Goal: Information Seeking & Learning: Learn about a topic

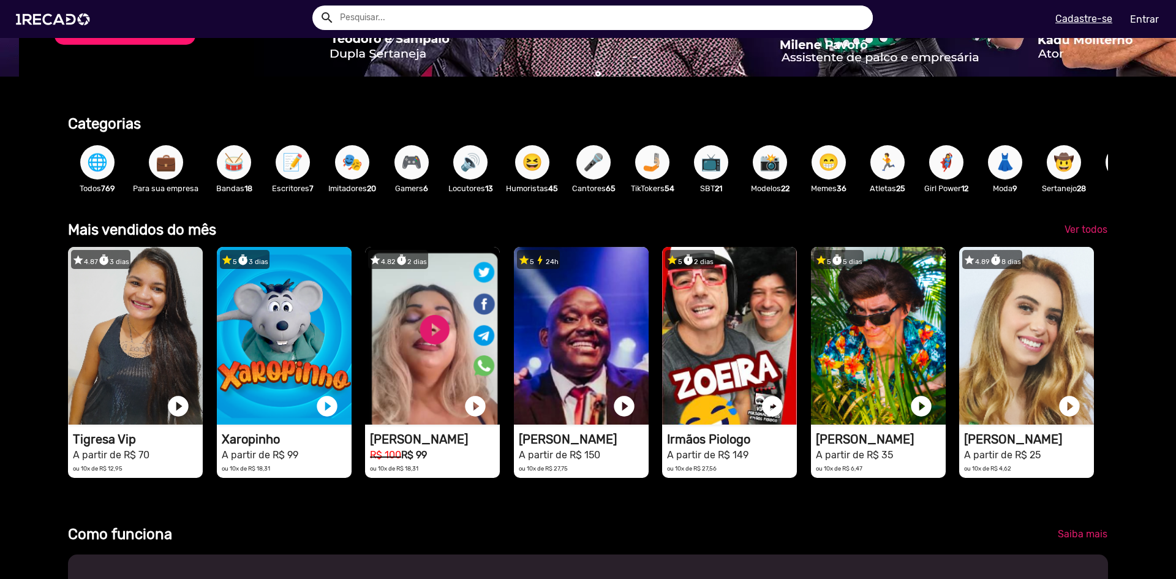
scroll to position [0, 2333]
click at [152, 170] on button "💼" at bounding box center [166, 162] width 34 height 34
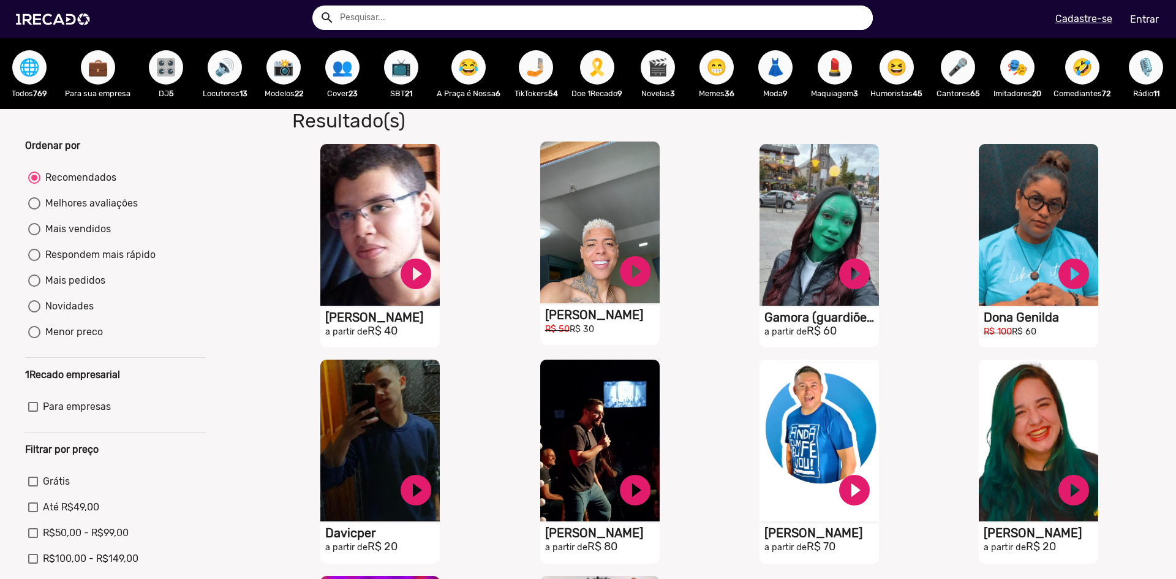
click at [594, 320] on h1 "[PERSON_NAME]" at bounding box center [602, 314] width 114 height 15
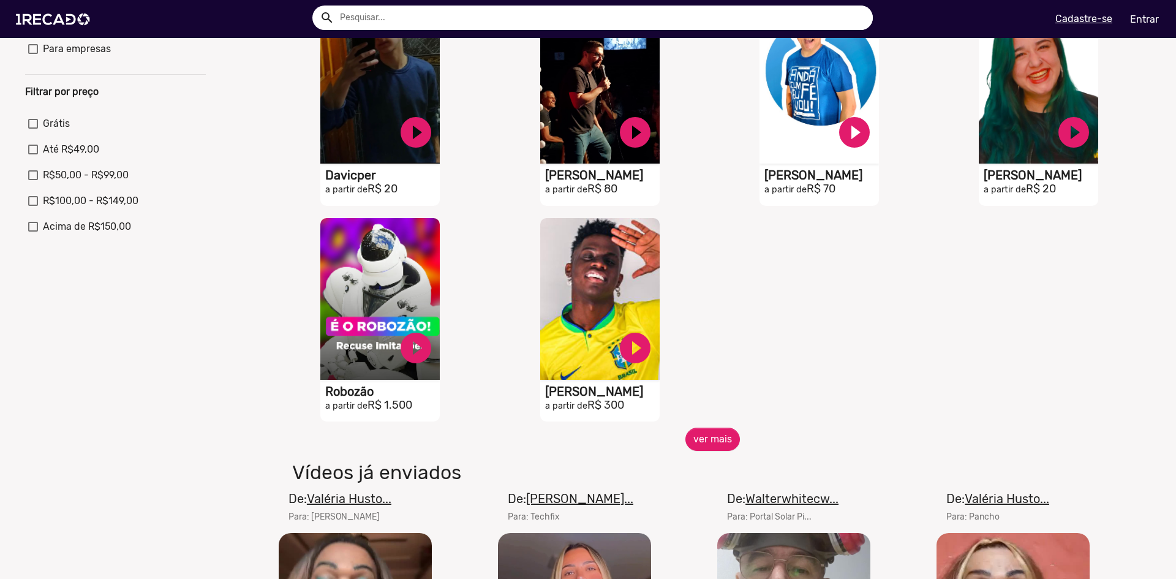
scroll to position [367, 0]
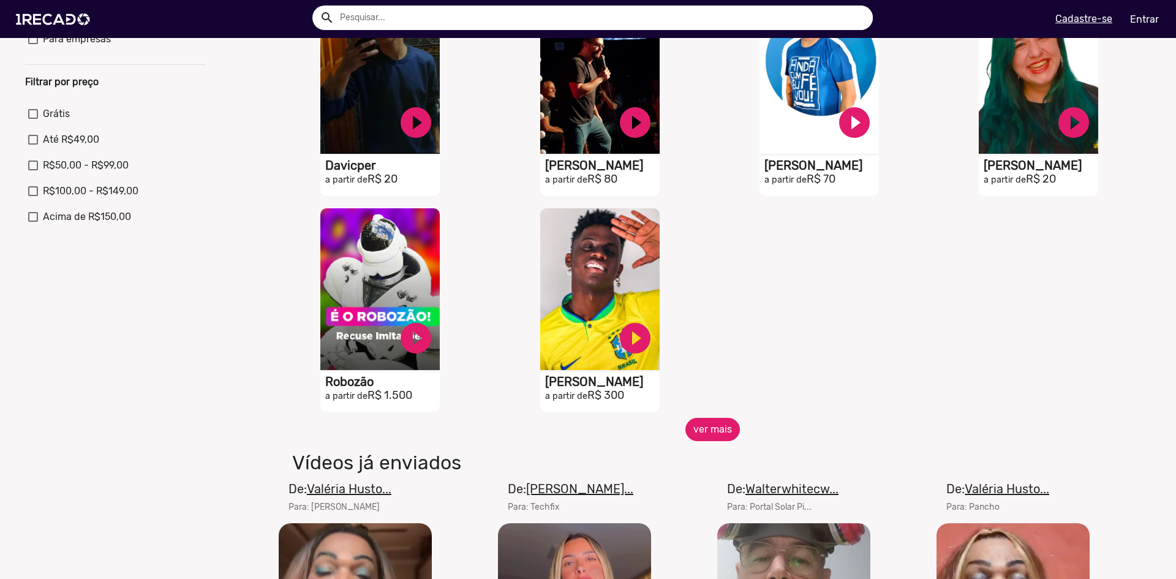
click at [700, 440] on button "ver mais" at bounding box center [712, 429] width 54 height 23
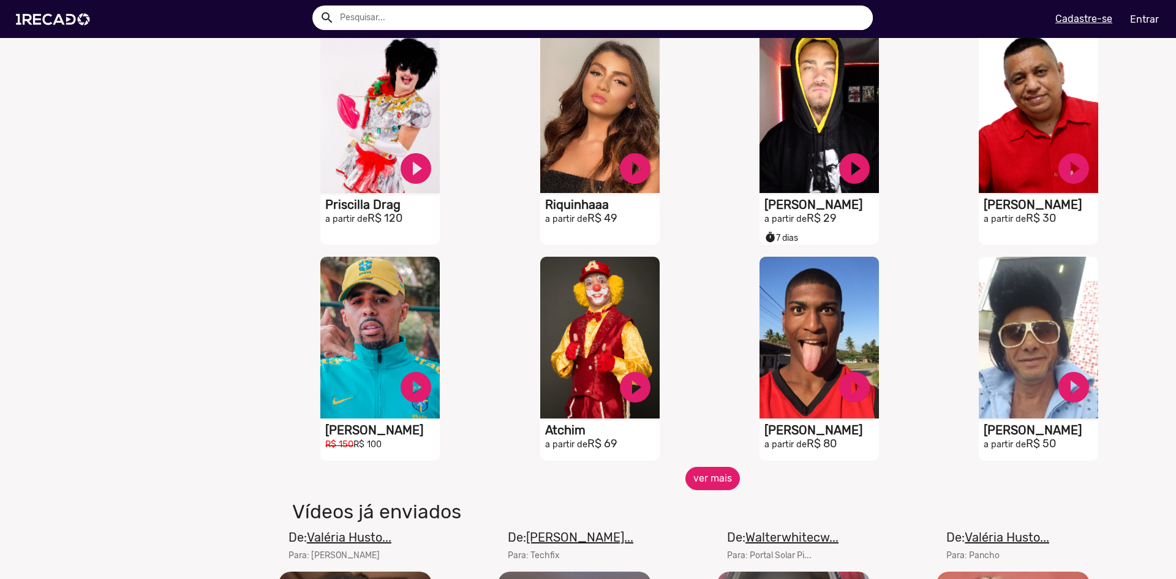
scroll to position [796, 0]
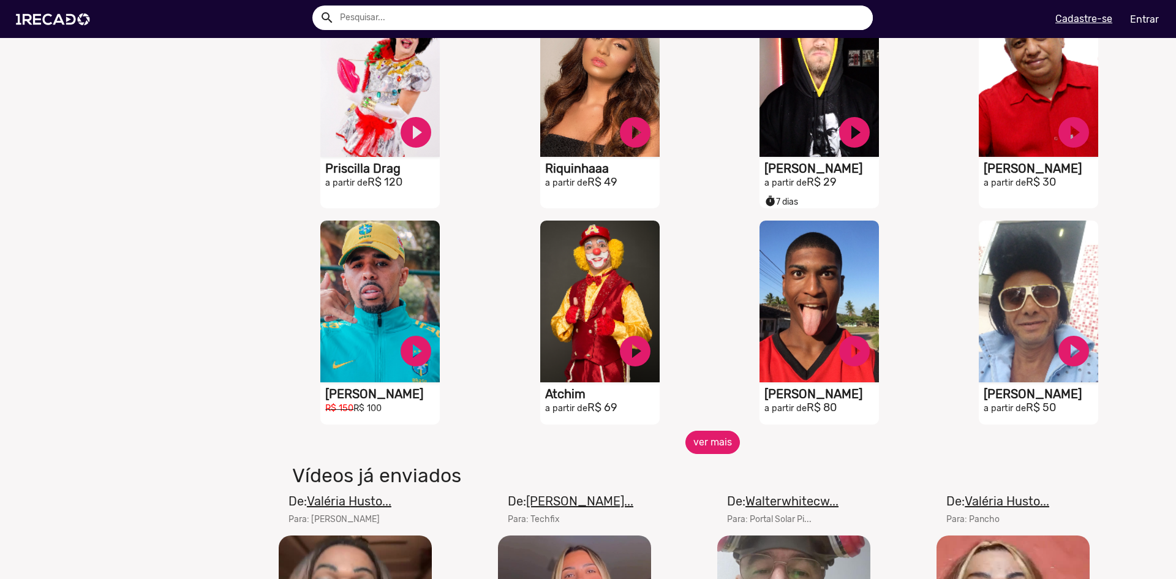
click at [714, 447] on button "ver mais" at bounding box center [712, 441] width 54 height 23
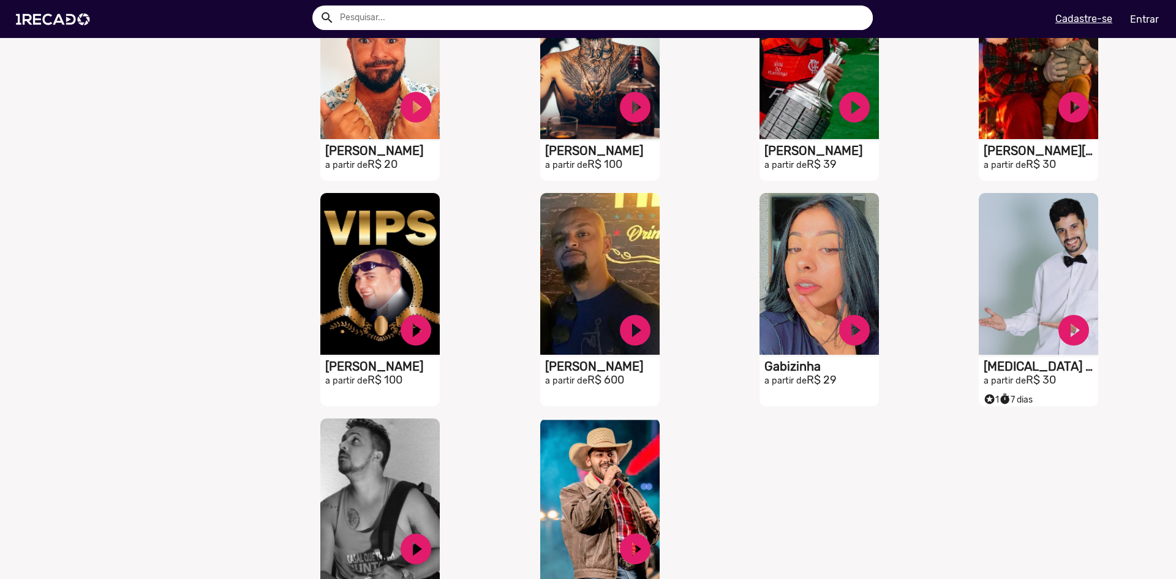
scroll to position [1286, 0]
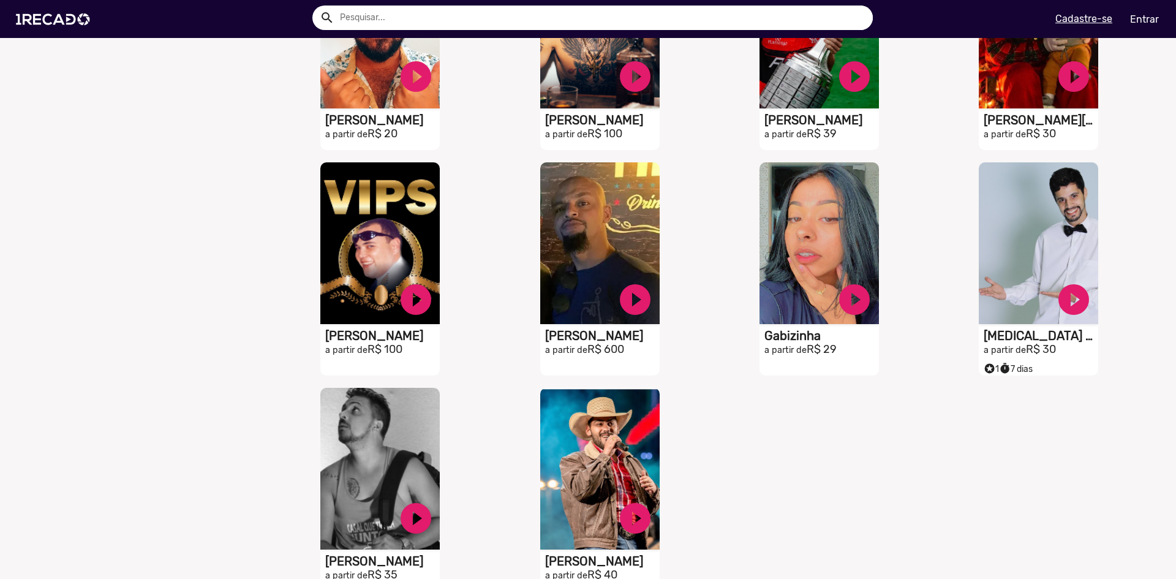
drag, startPoint x: 343, startPoint y: 337, endPoint x: 184, endPoint y: 329, distance: 159.4
click at [184, 329] on div "Ordenar por Recomendados Melhores avaliações Mais vendidos Respondem mais rápid…" at bounding box center [115, 153] width 199 height 2601
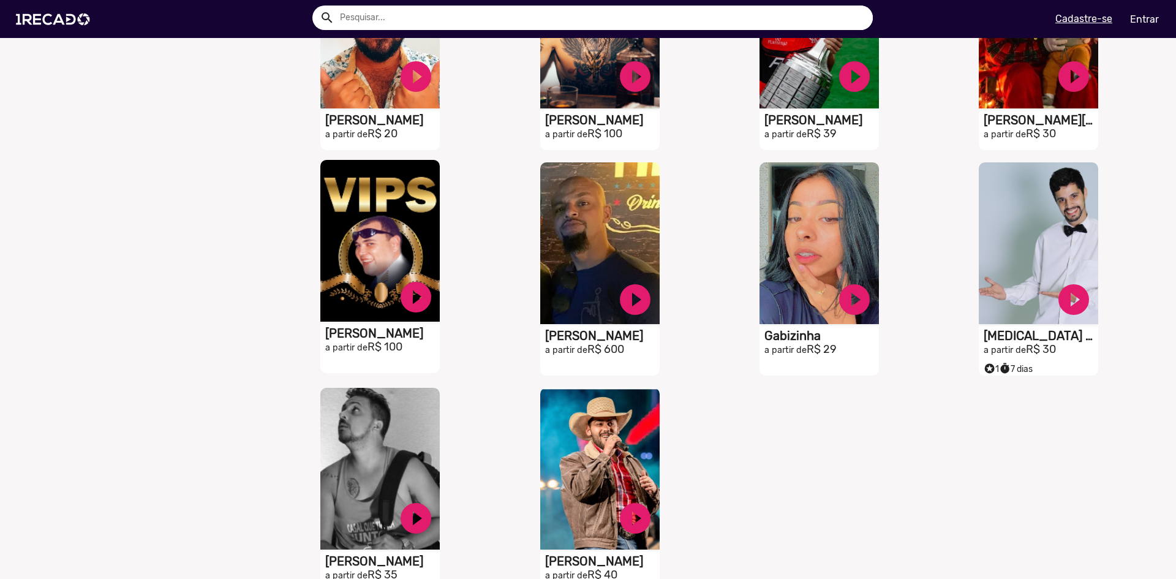
click at [356, 340] on h1 "[PERSON_NAME]" at bounding box center [382, 333] width 114 height 15
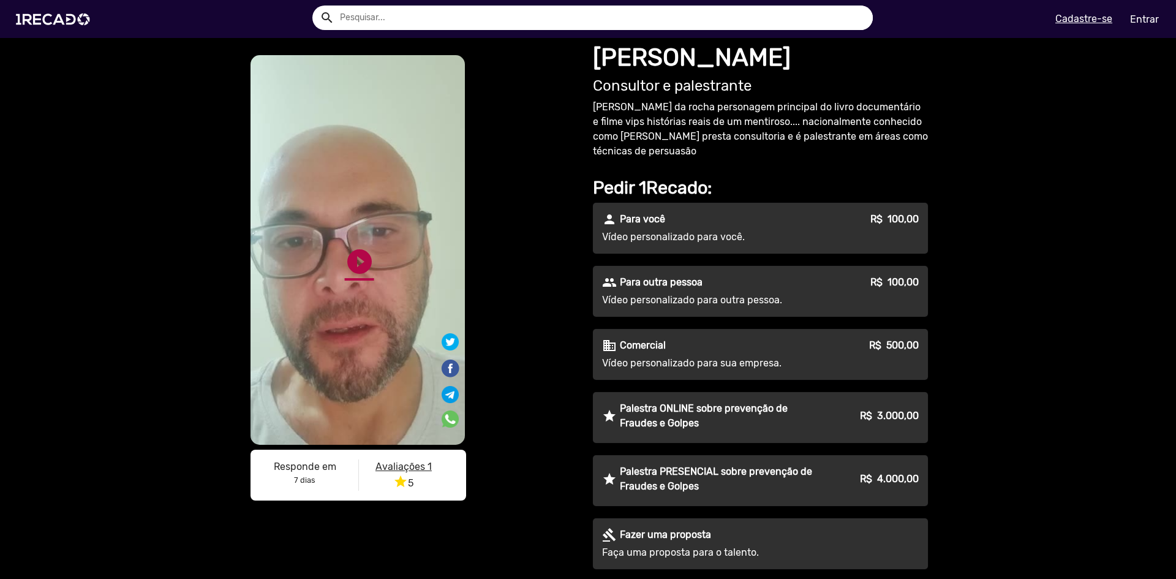
click at [353, 262] on link "play_circle_filled" at bounding box center [359, 261] width 29 height 29
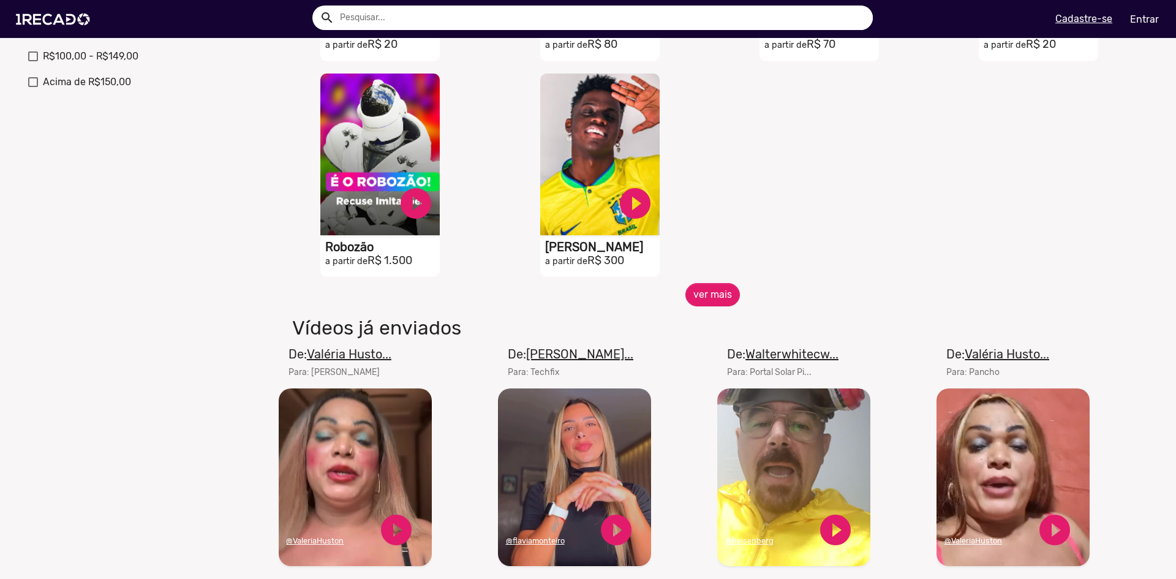
scroll to position [735, 0]
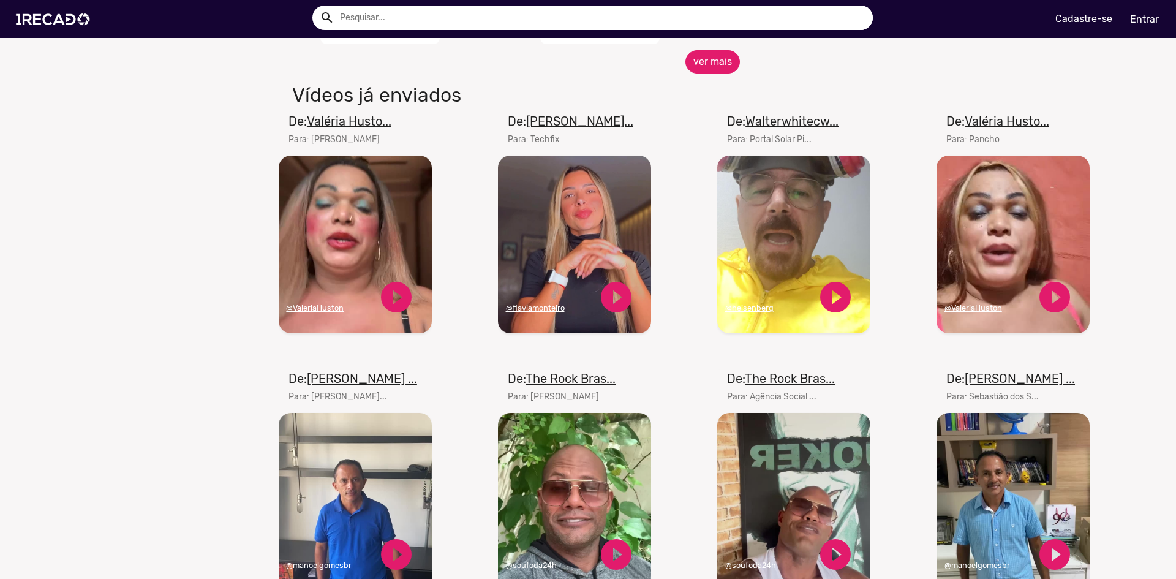
click at [707, 66] on button "ver mais" at bounding box center [712, 61] width 54 height 23
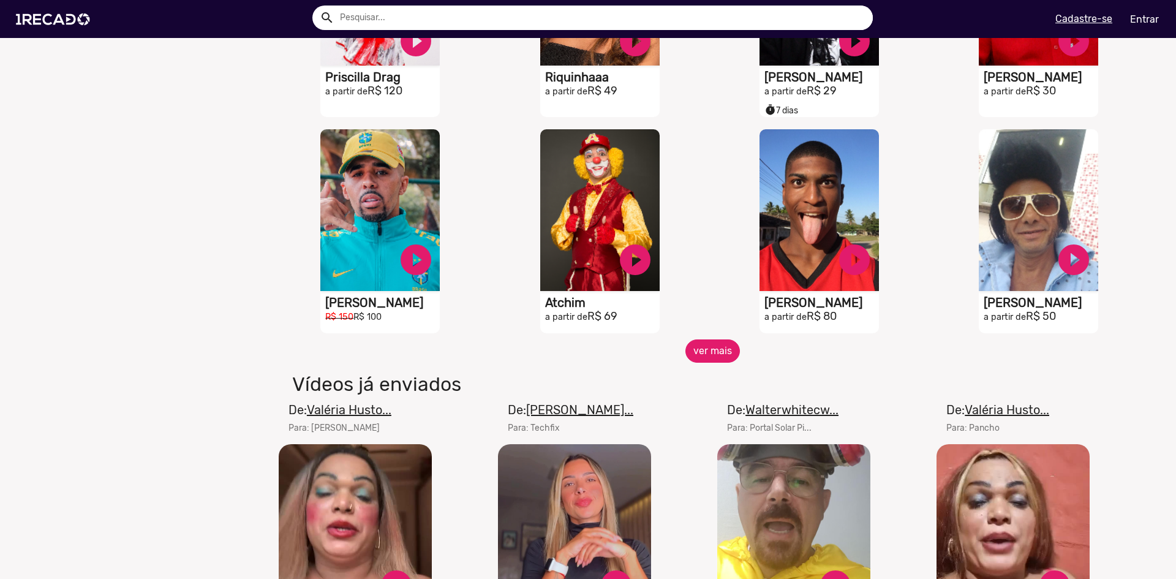
scroll to position [1102, 0]
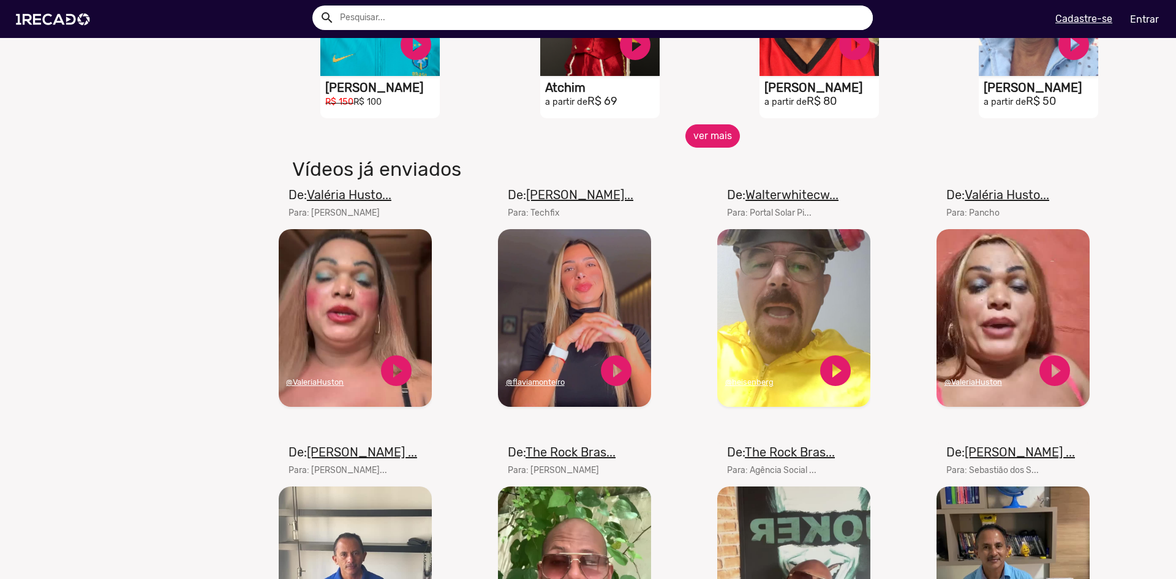
click at [726, 148] on button "ver mais" at bounding box center [712, 135] width 54 height 23
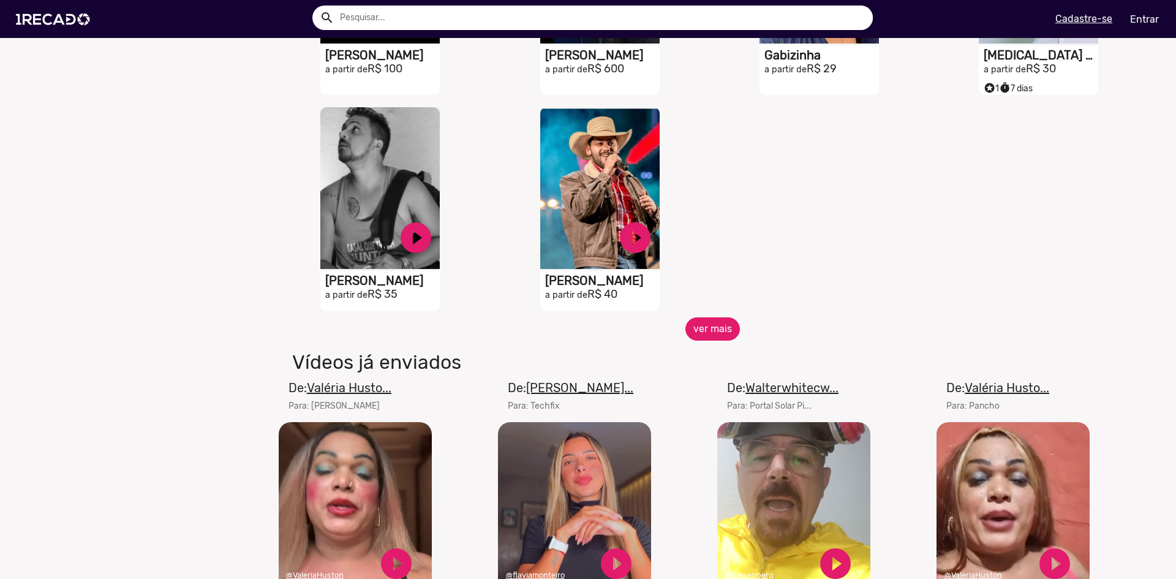
scroll to position [1592, 0]
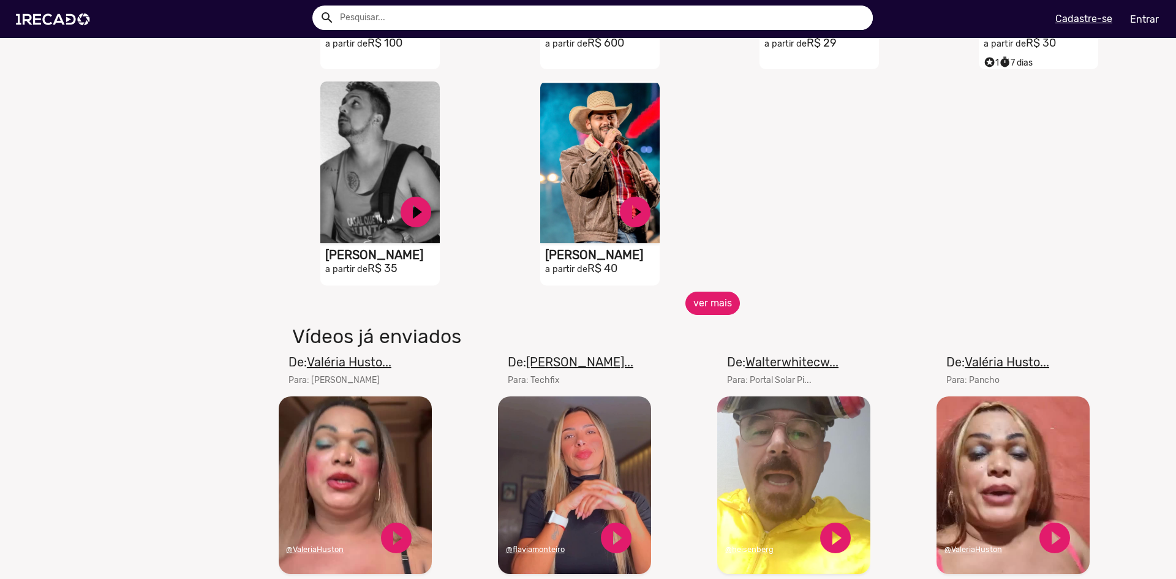
click at [707, 307] on button "ver mais" at bounding box center [712, 302] width 54 height 23
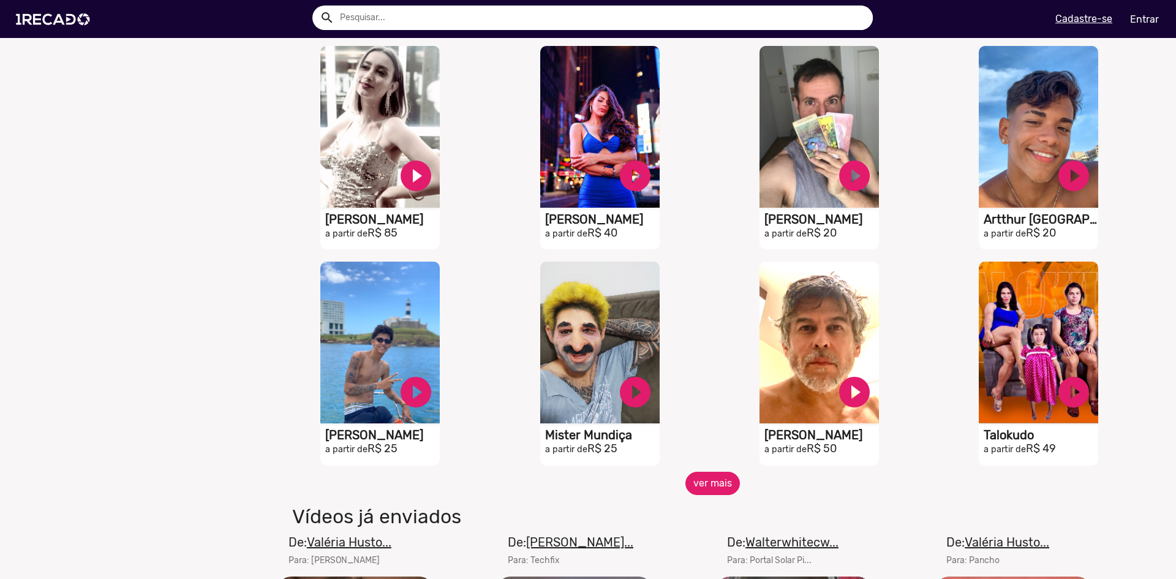
scroll to position [1898, 0]
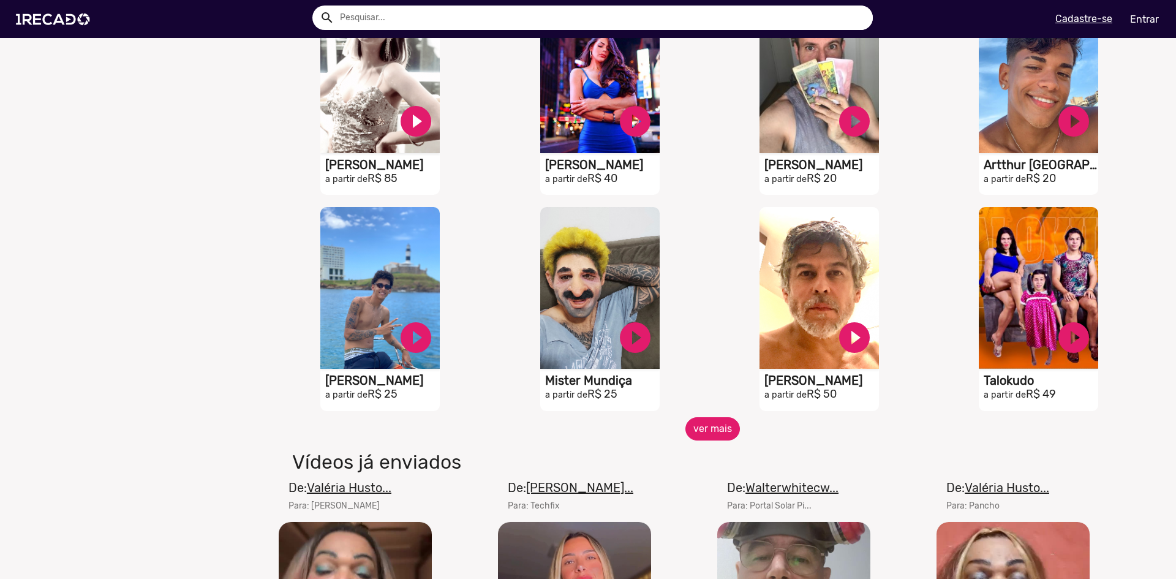
click at [722, 440] on button "ver mais" at bounding box center [712, 428] width 54 height 23
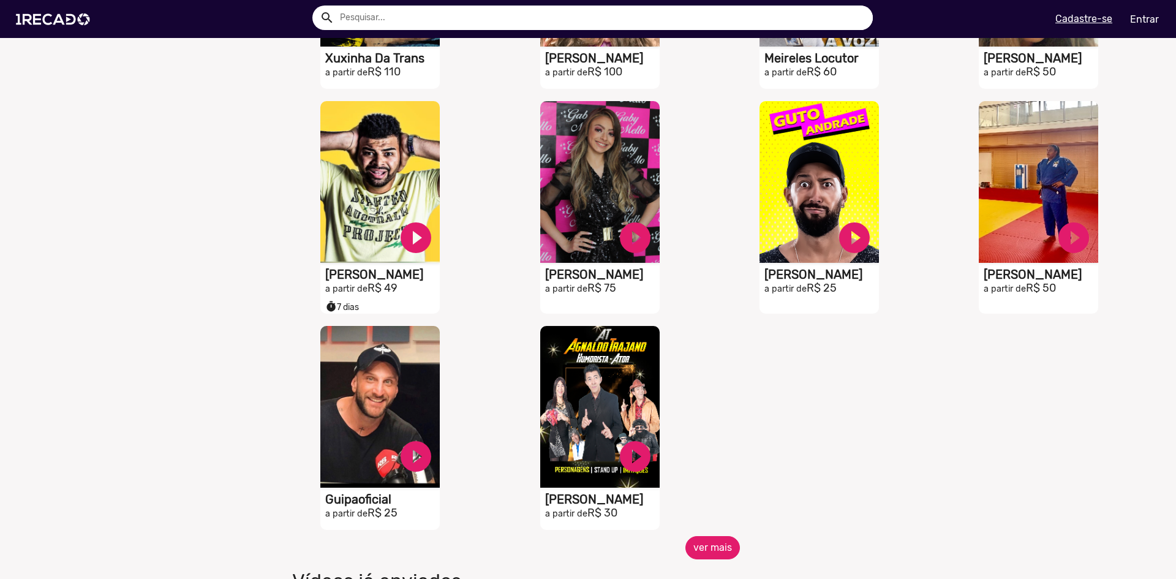
scroll to position [2449, 0]
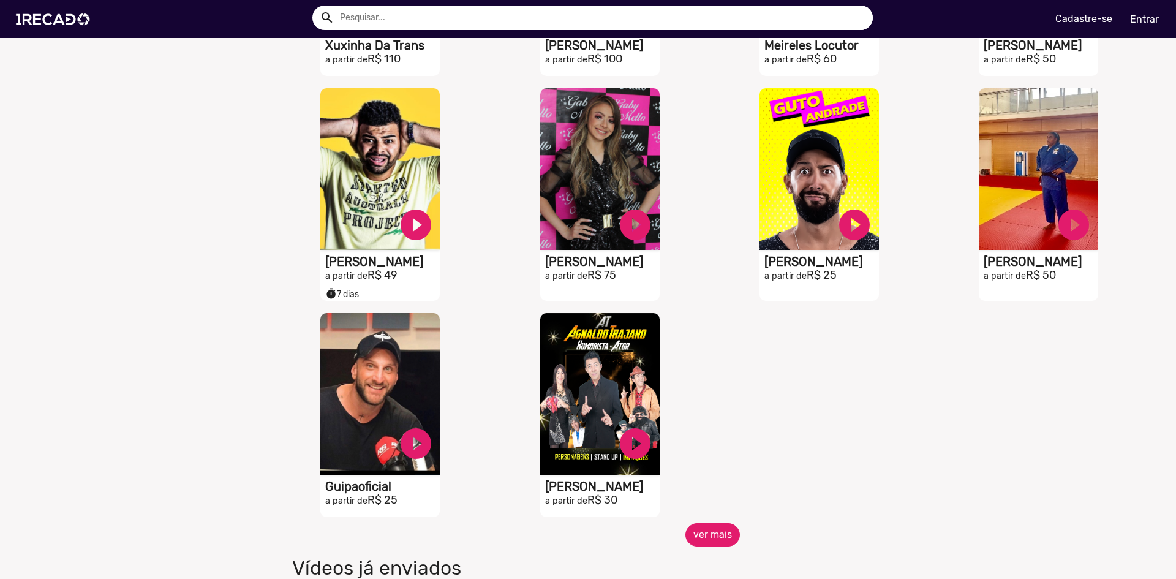
click at [710, 544] on button "ver mais" at bounding box center [712, 534] width 54 height 23
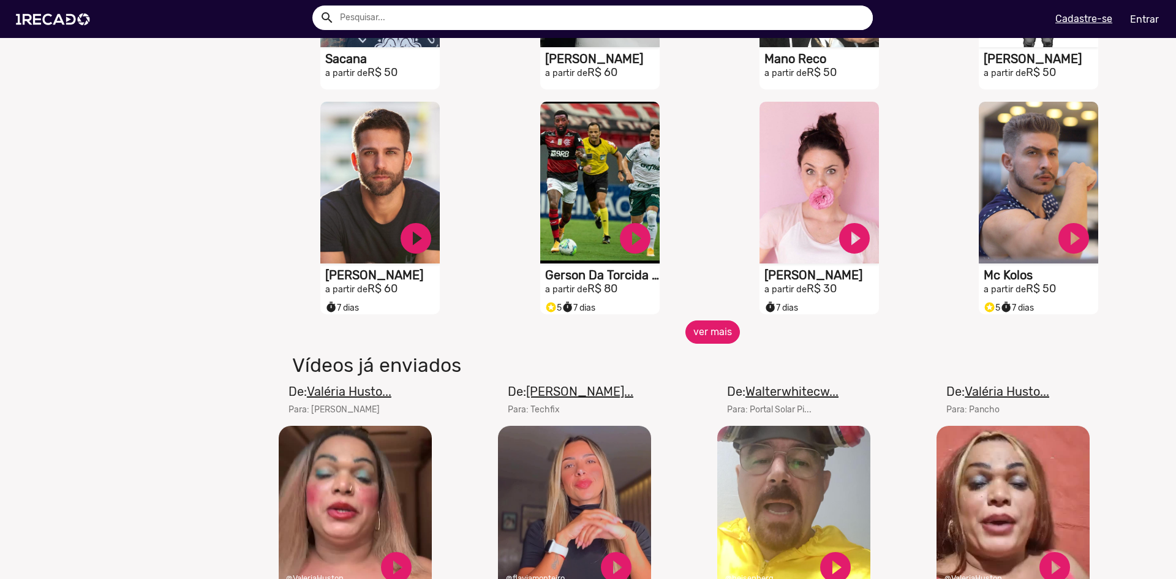
scroll to position [3123, 0]
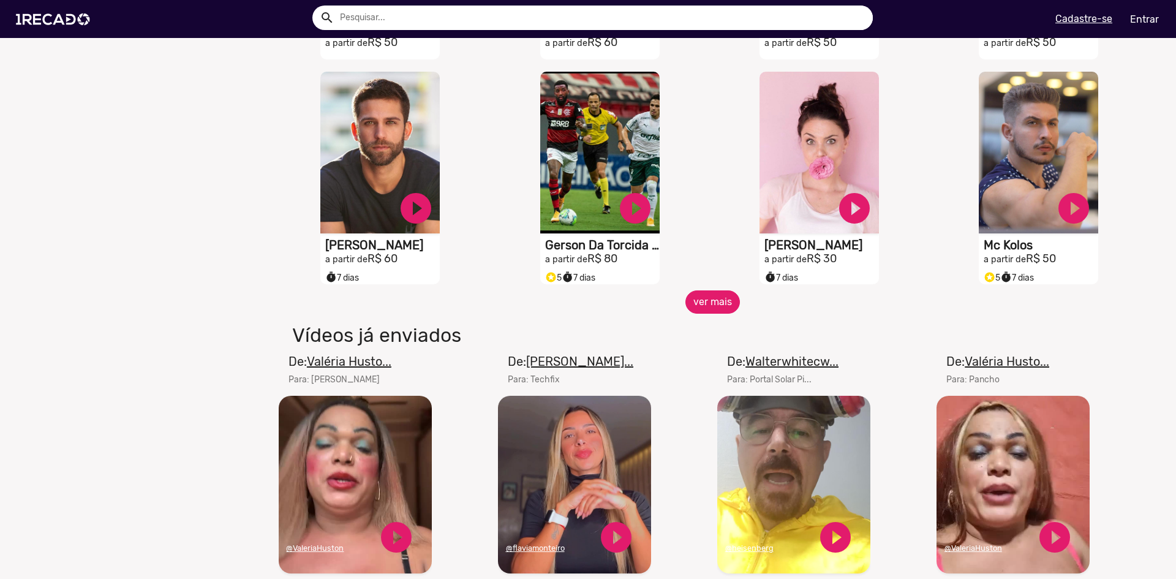
click at [725, 313] on button "ver mais" at bounding box center [712, 301] width 54 height 23
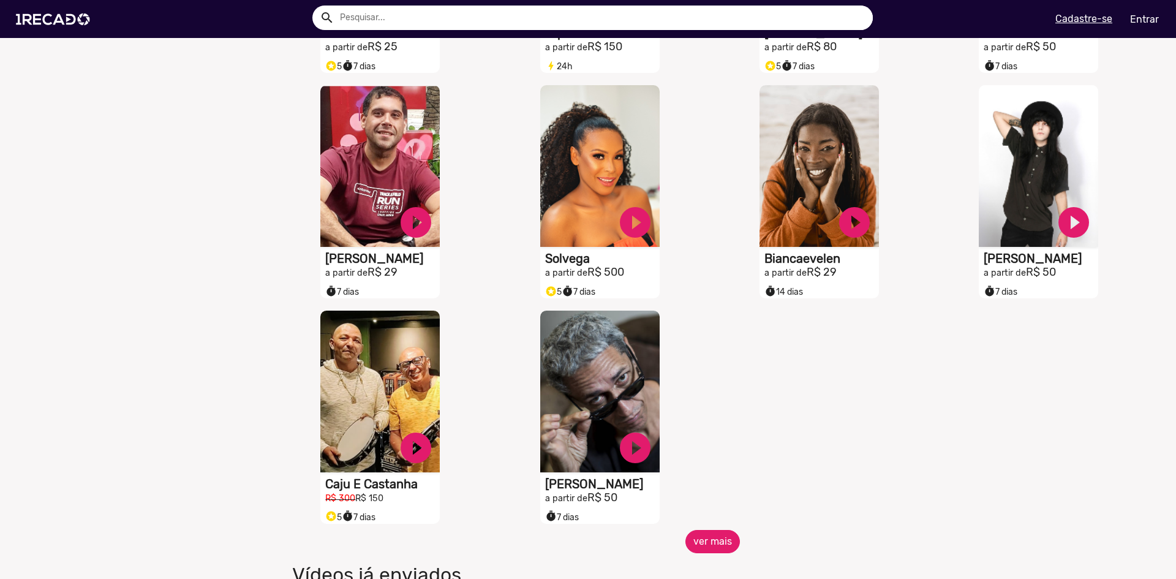
scroll to position [3612, 0]
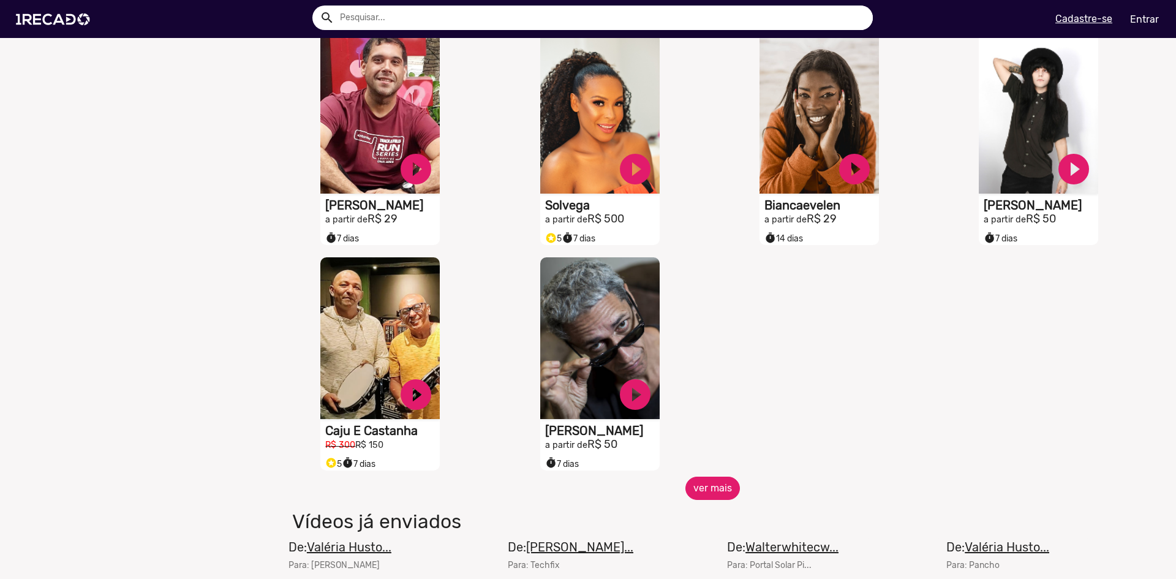
click at [710, 491] on button "ver mais" at bounding box center [712, 487] width 54 height 23
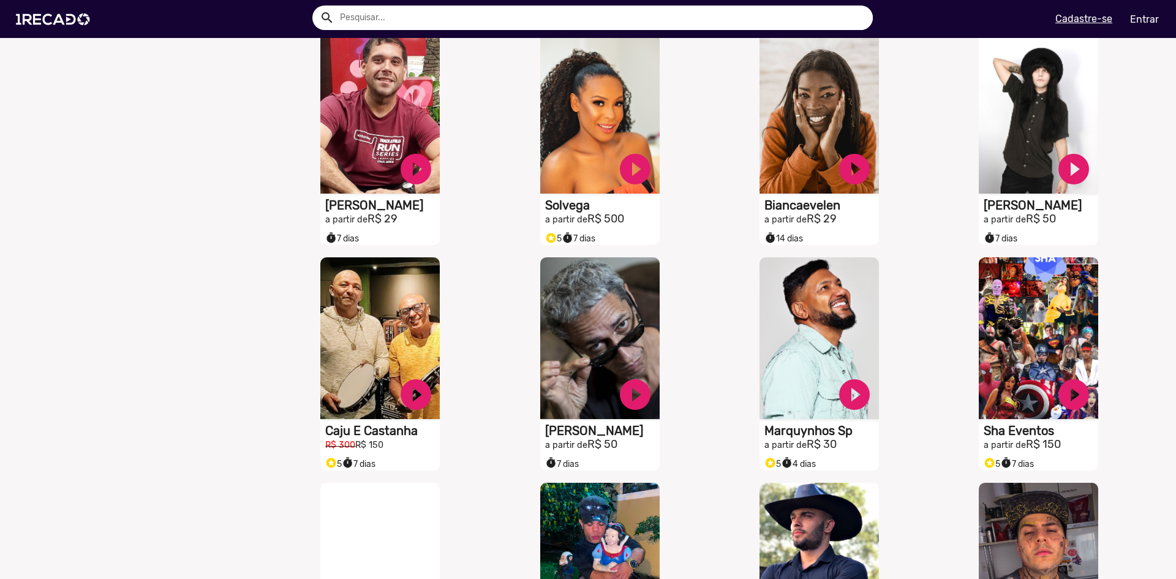
drag, startPoint x: 563, startPoint y: 209, endPoint x: 100, endPoint y: 251, distance: 464.1
drag, startPoint x: 611, startPoint y: 149, endPoint x: 107, endPoint y: 254, distance: 515.4
drag, startPoint x: 626, startPoint y: 176, endPoint x: 74, endPoint y: 219, distance: 554.0
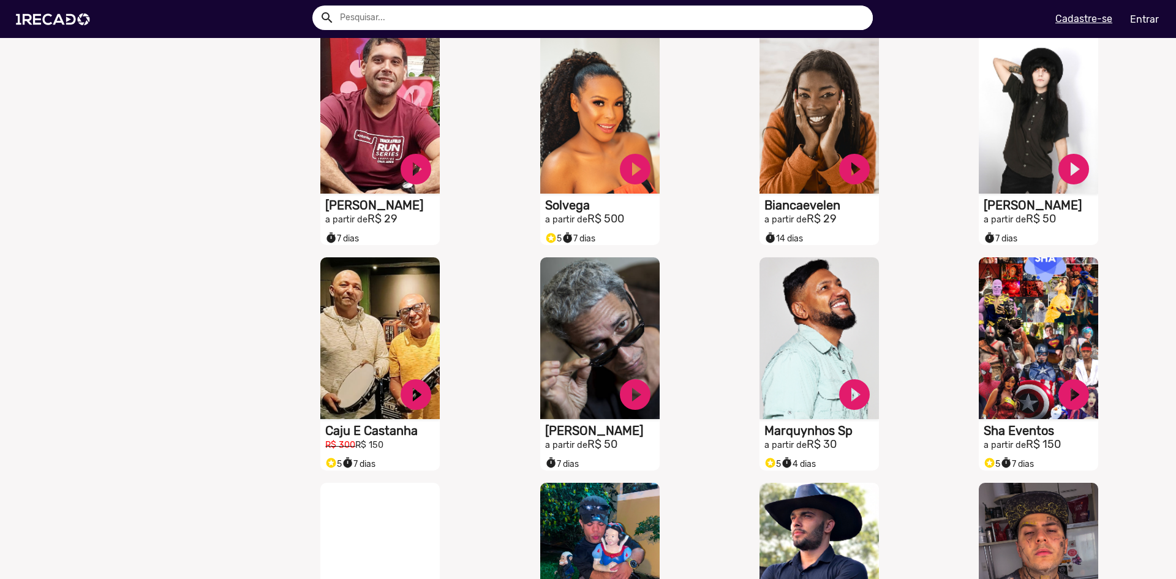
click at [569, 210] on h1 "Solvega" at bounding box center [602, 202] width 114 height 15
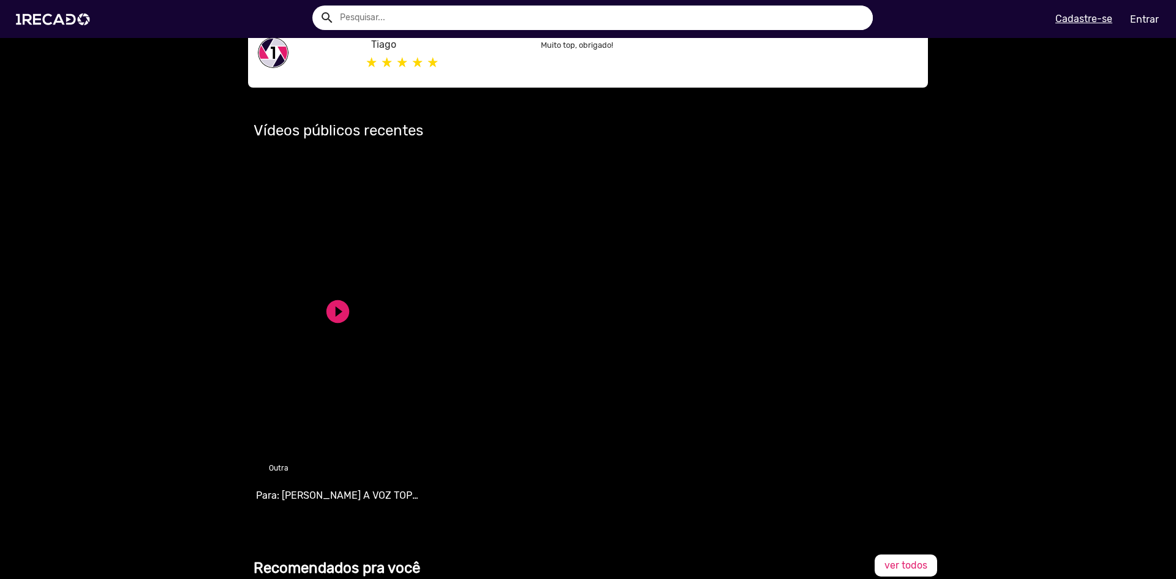
scroll to position [306, 0]
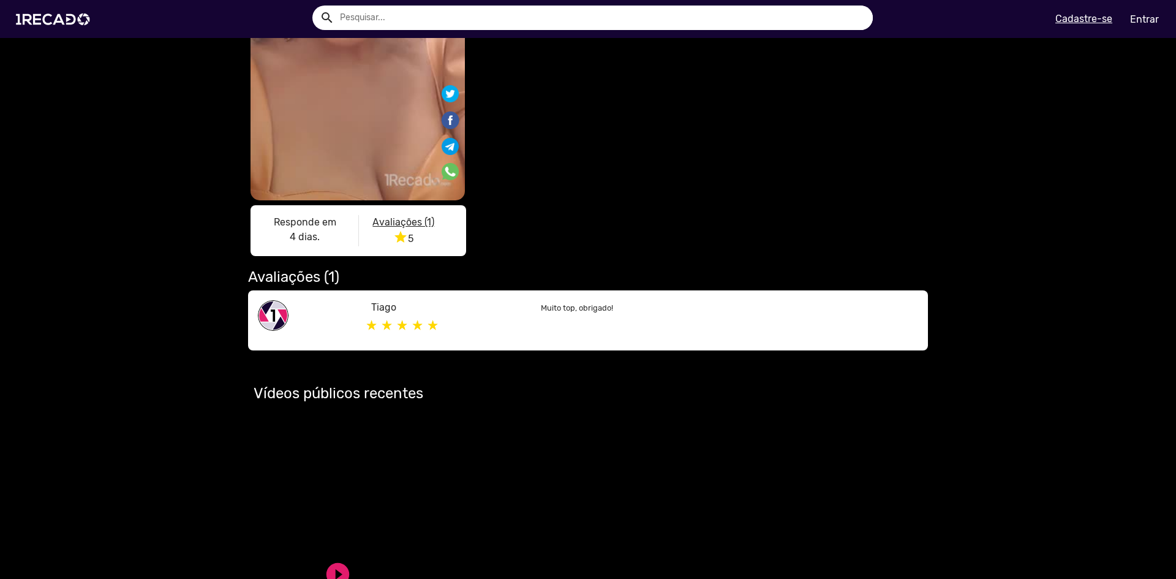
click at [413, 220] on u "Avaliações (1)" at bounding box center [403, 222] width 62 height 12
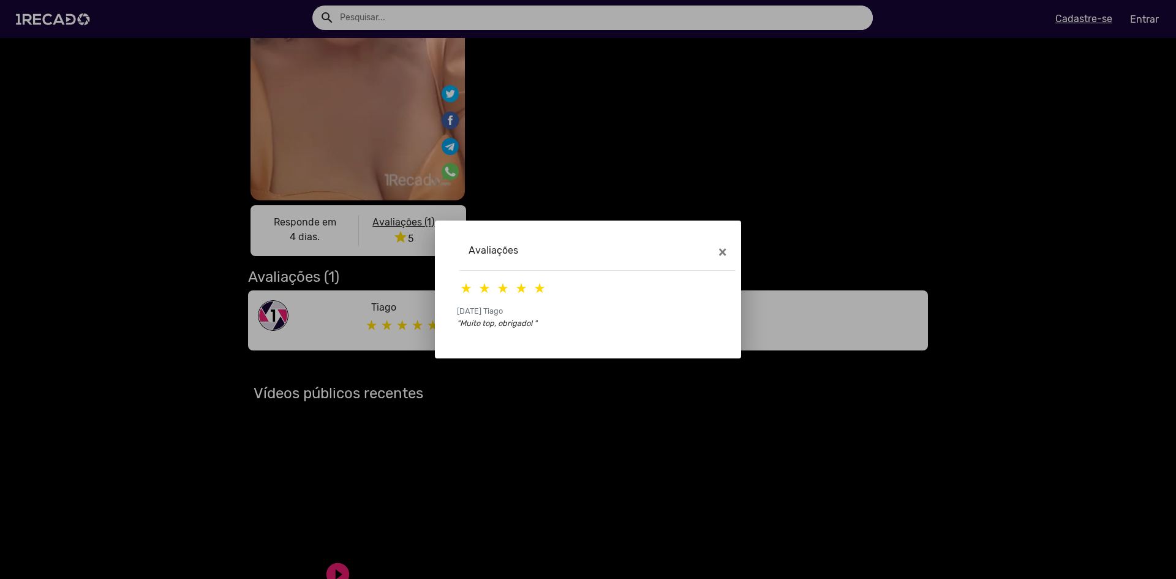
click at [306, 283] on div at bounding box center [588, 289] width 1176 height 579
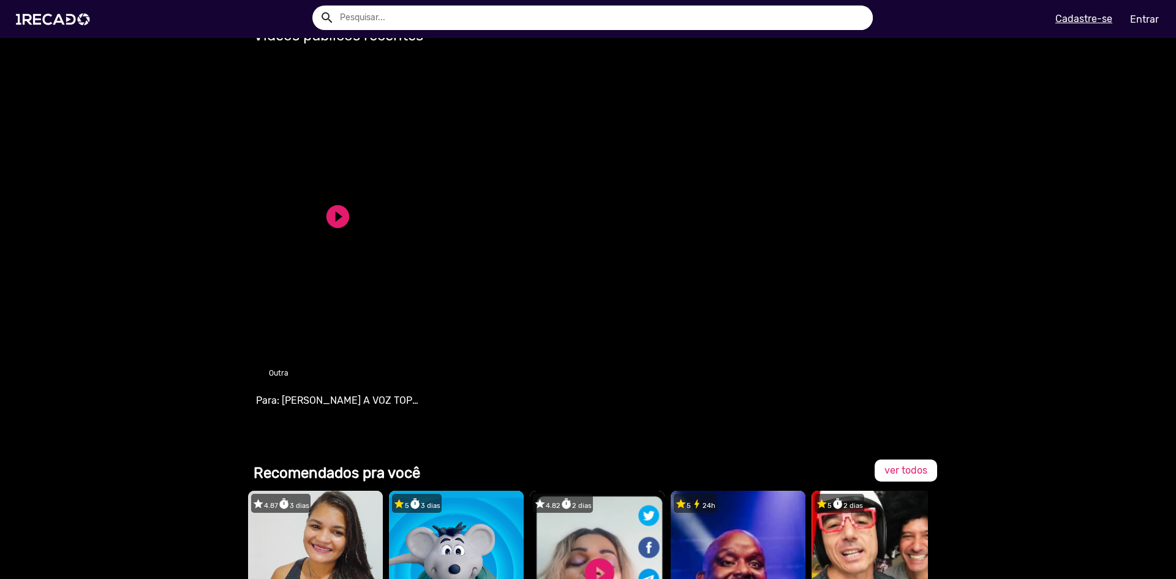
scroll to position [918, 0]
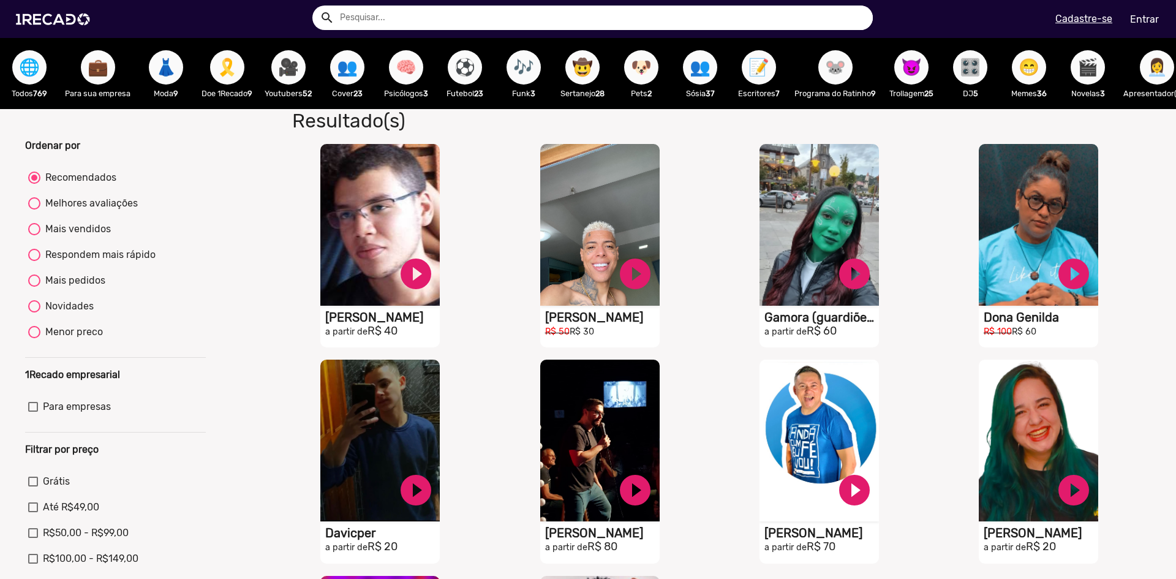
click at [921, 77] on span "😈" at bounding box center [911, 67] width 21 height 34
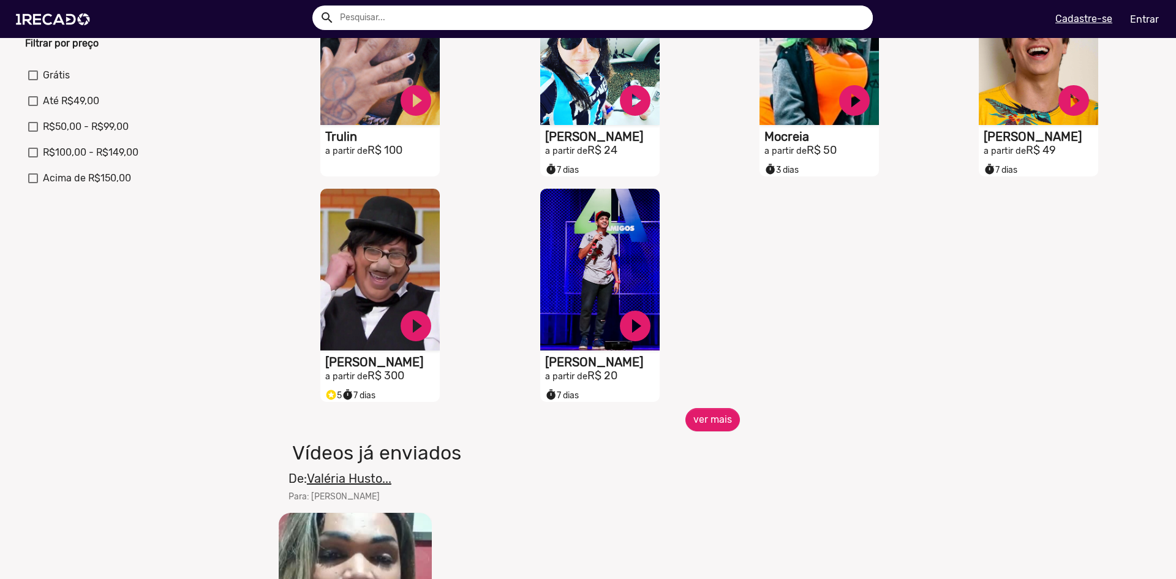
scroll to position [429, 0]
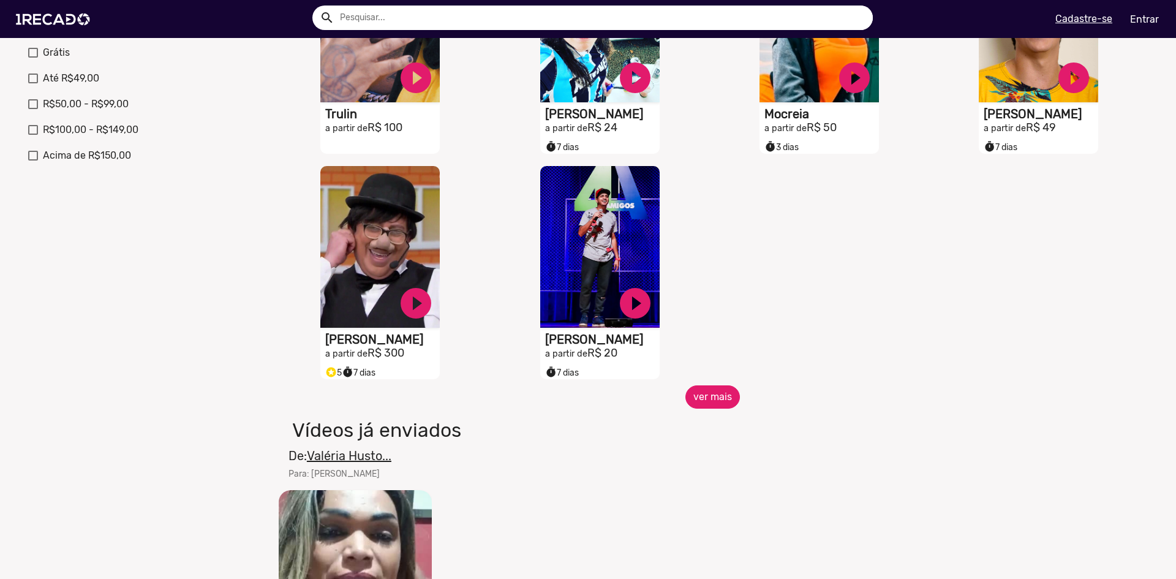
click at [715, 395] on button "ver mais" at bounding box center [712, 396] width 54 height 23
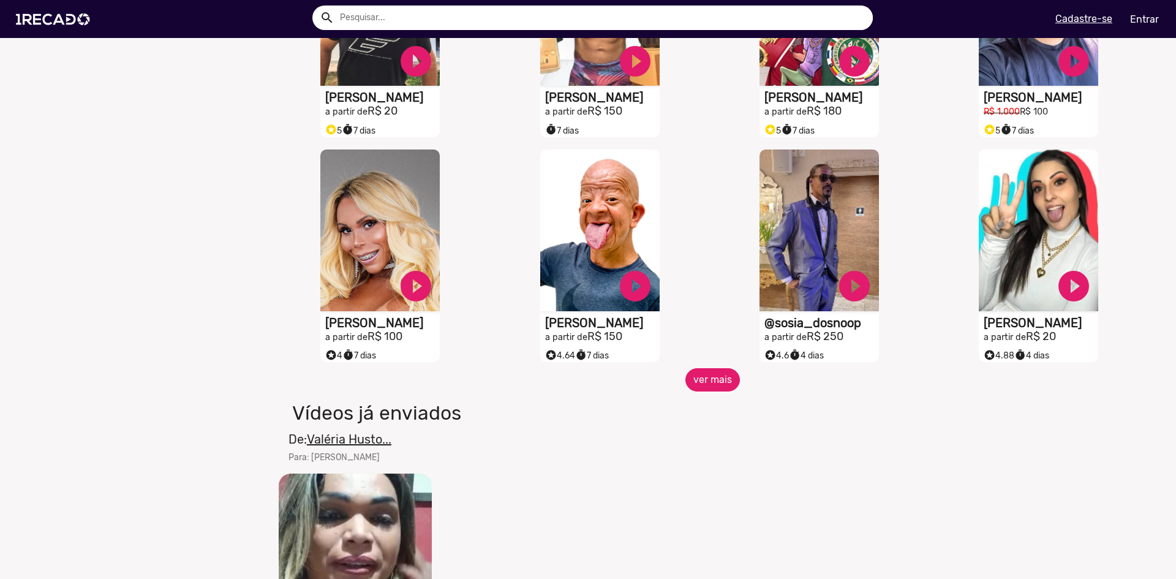
scroll to position [918, 0]
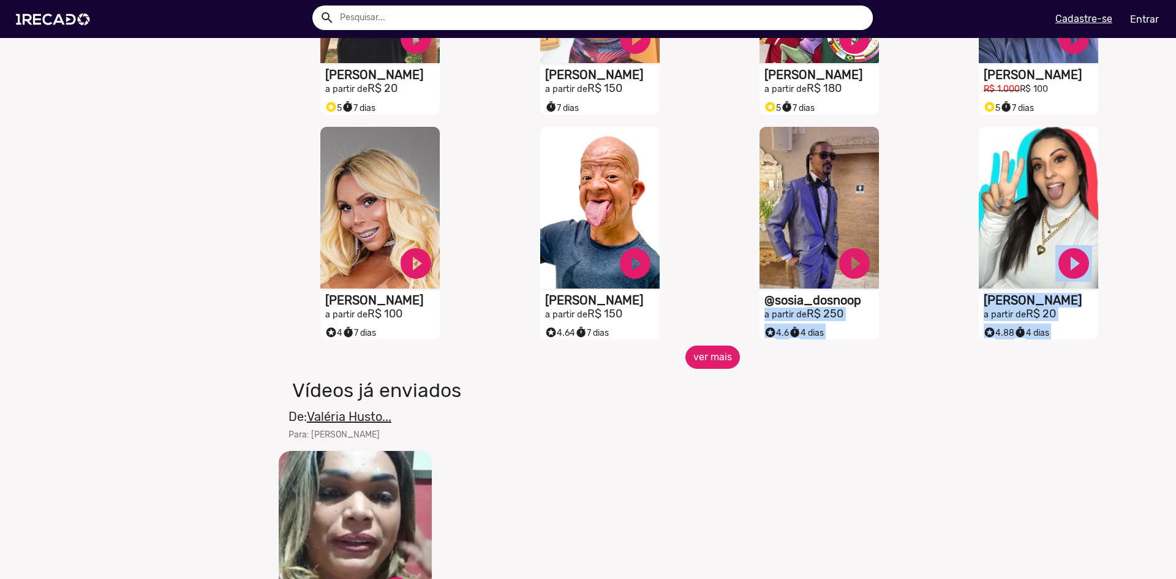
click at [715, 366] on button "ver mais" at bounding box center [712, 356] width 54 height 23
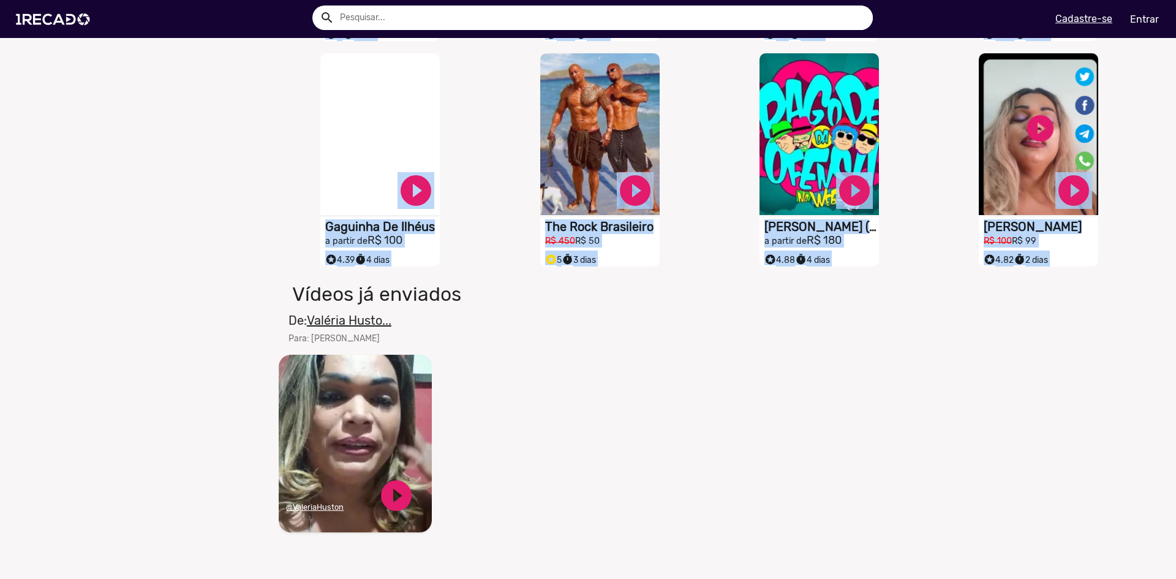
scroll to position [980, 0]
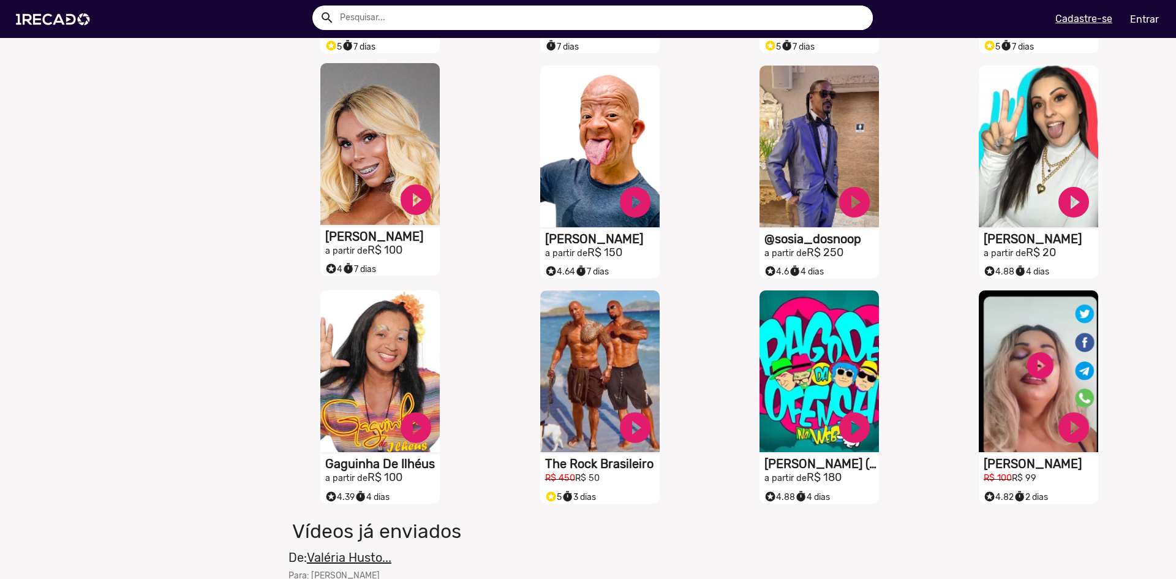
click at [373, 243] on h1 "[PERSON_NAME]" at bounding box center [382, 236] width 114 height 15
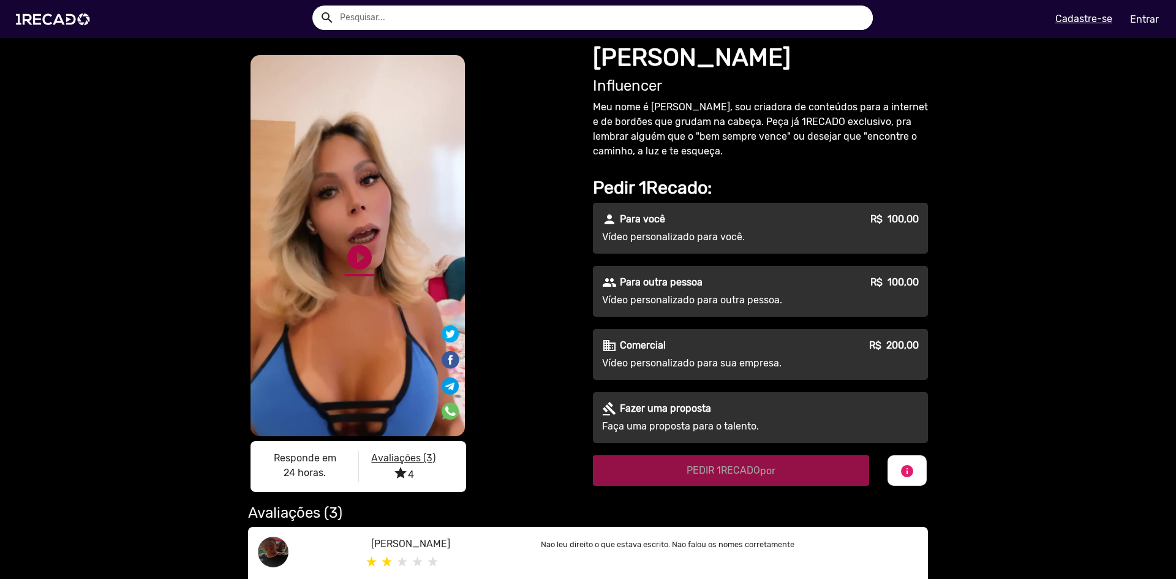
click at [350, 257] on link "play_circle_filled" at bounding box center [359, 256] width 29 height 29
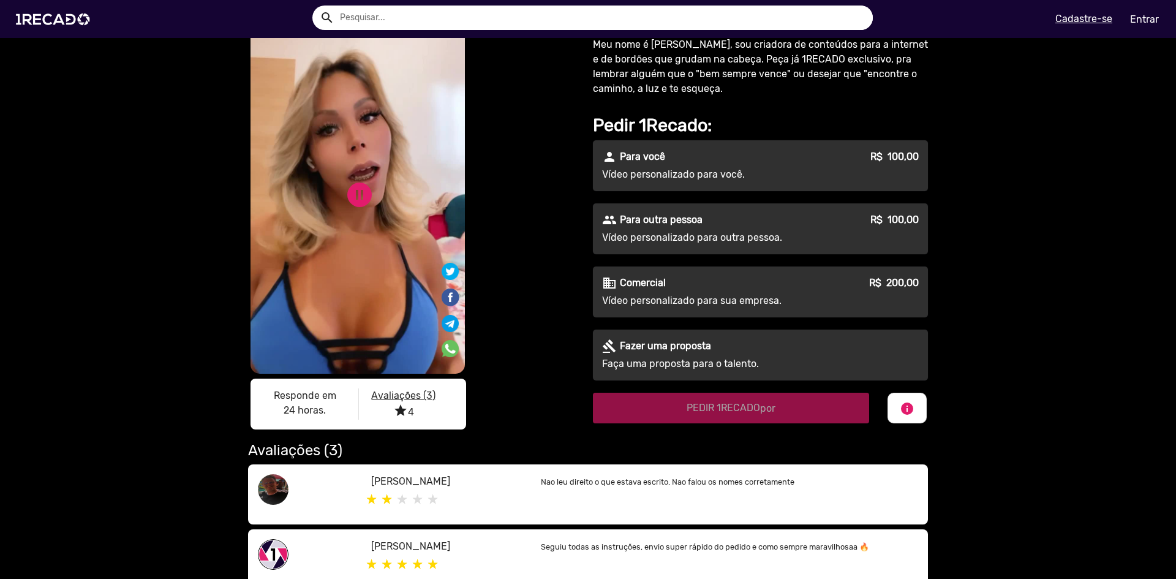
scroll to position [61, 0]
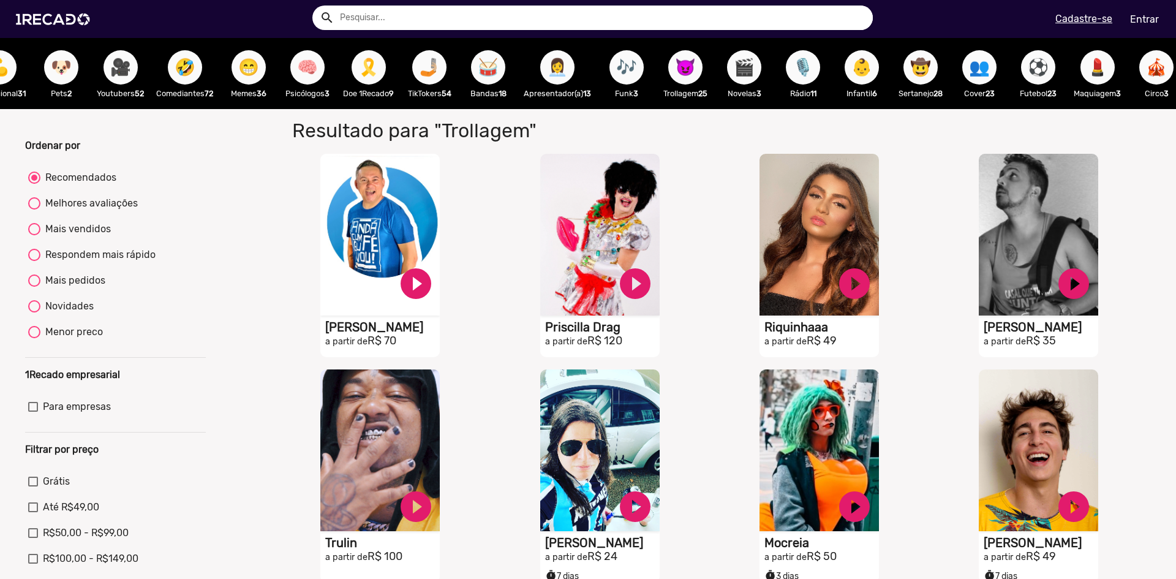
scroll to position [0, 623]
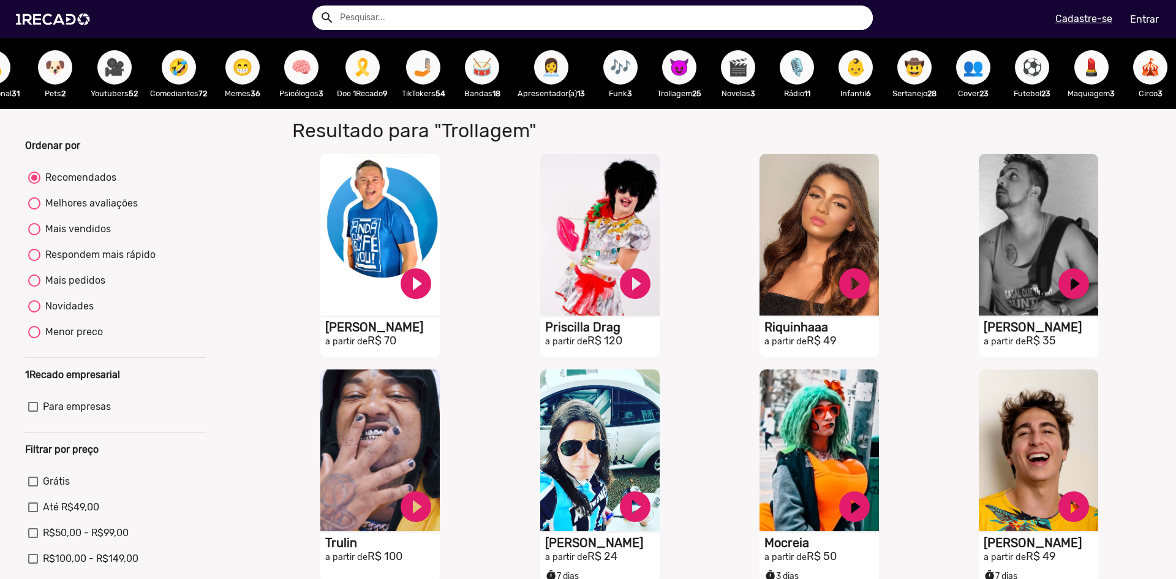
click at [627, 69] on span "🎶" at bounding box center [620, 67] width 21 height 34
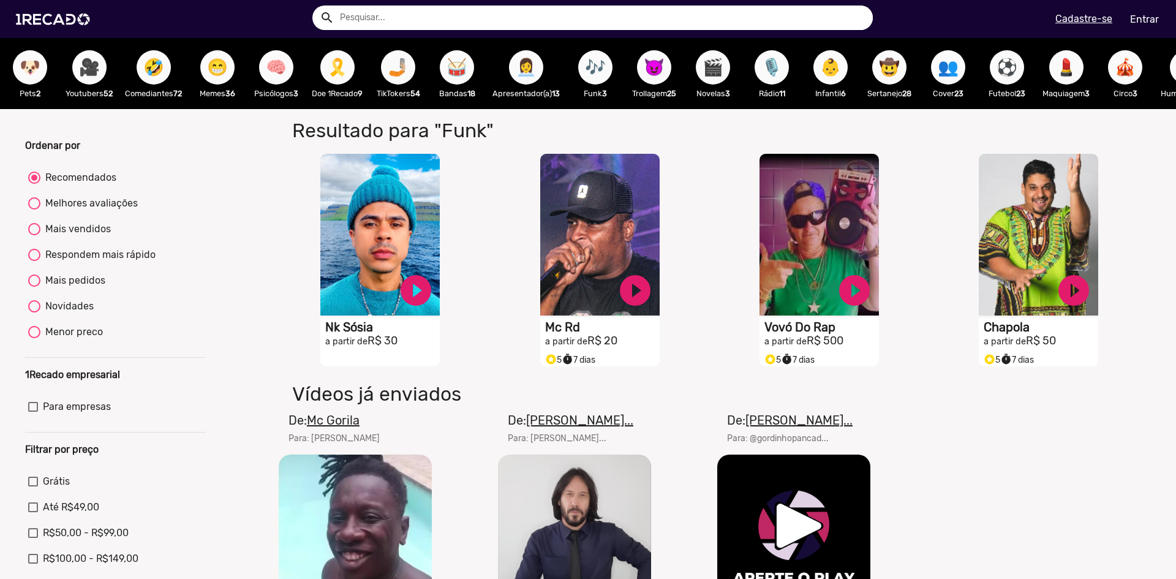
scroll to position [0, 710]
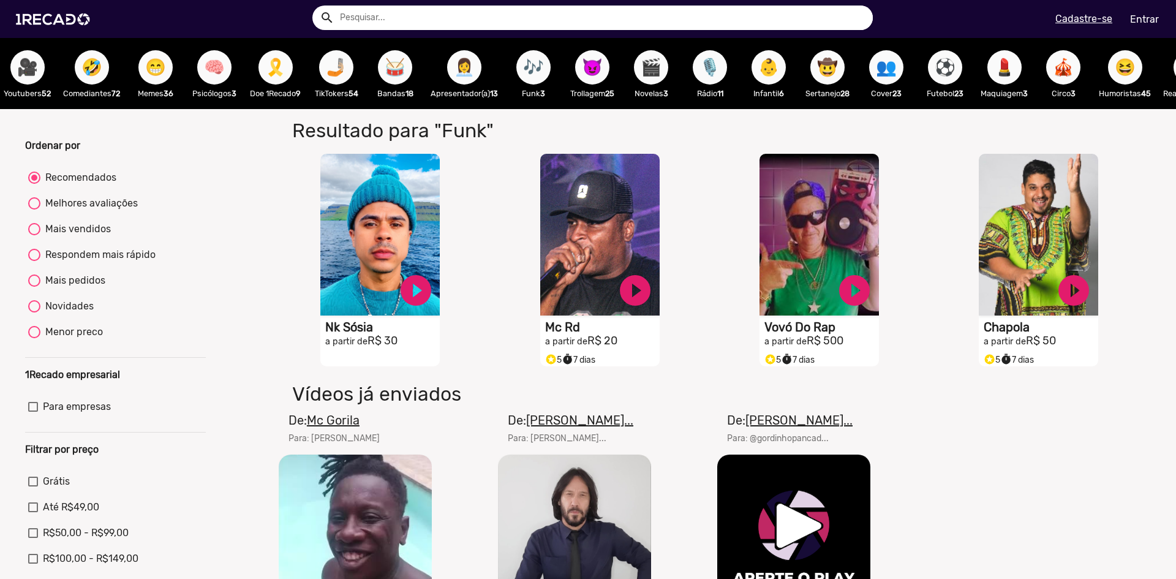
click at [826, 78] on span "🤠" at bounding box center [827, 67] width 21 height 34
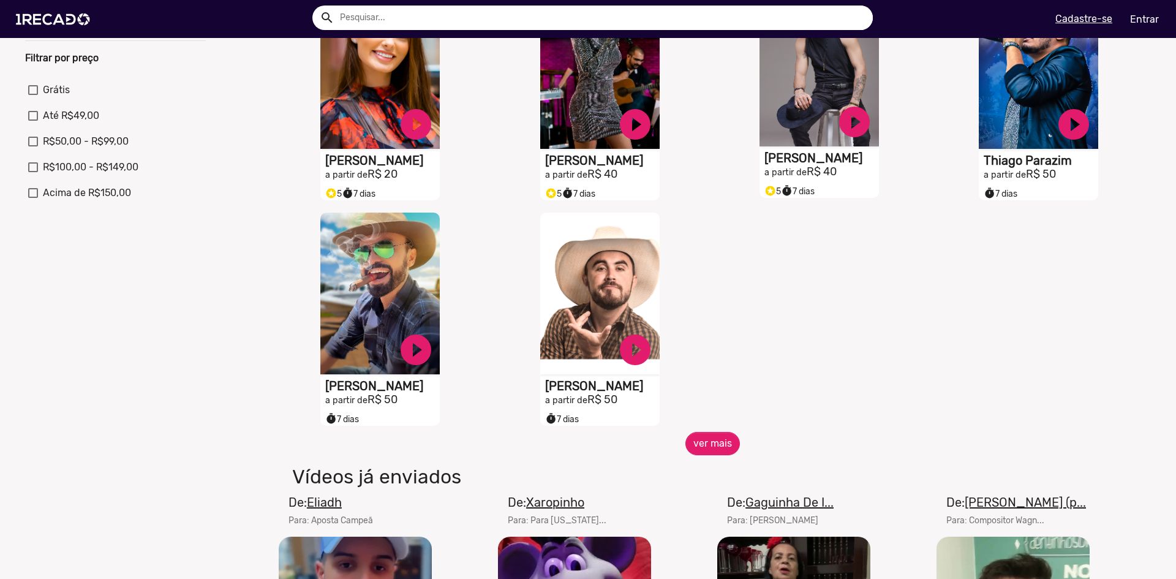
scroll to position [490, 0]
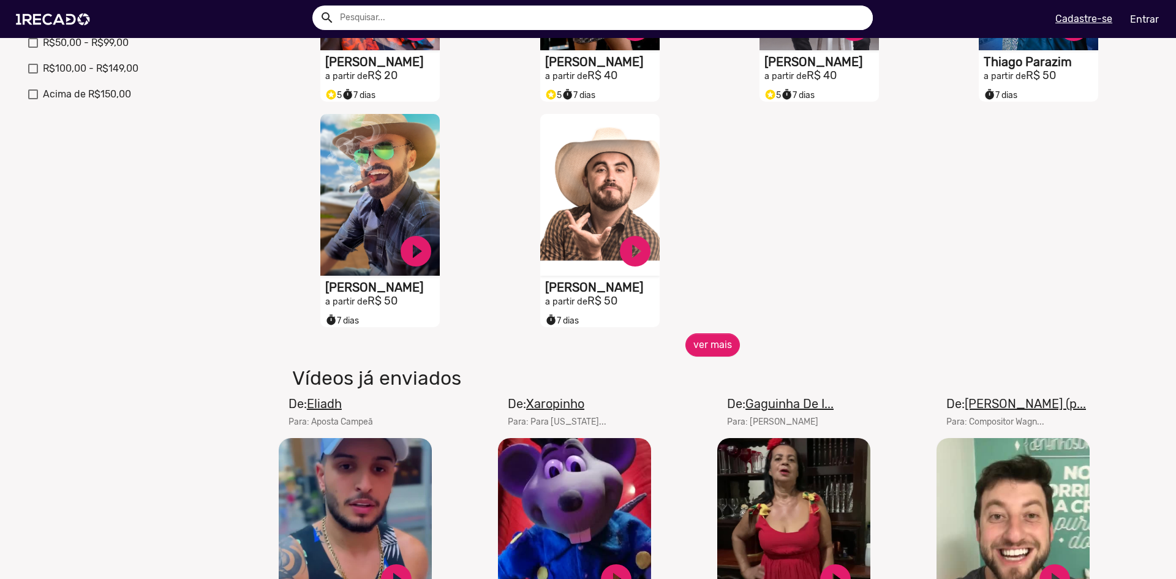
click at [735, 352] on span "ver mais" at bounding box center [712, 344] width 877 height 23
click at [728, 355] on button "ver mais" at bounding box center [712, 344] width 54 height 23
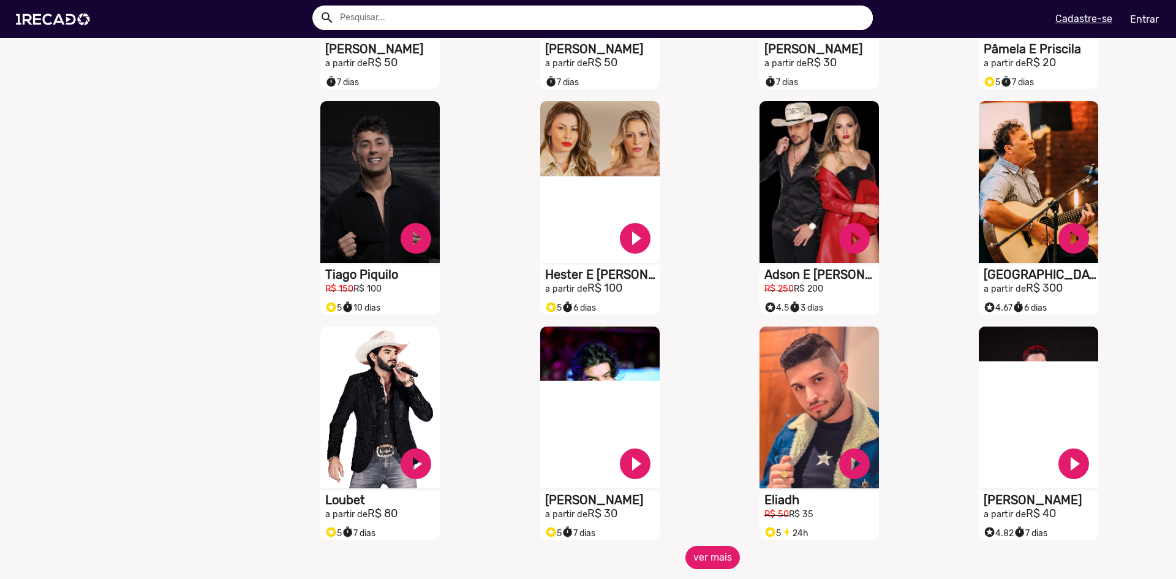
scroll to position [796, 0]
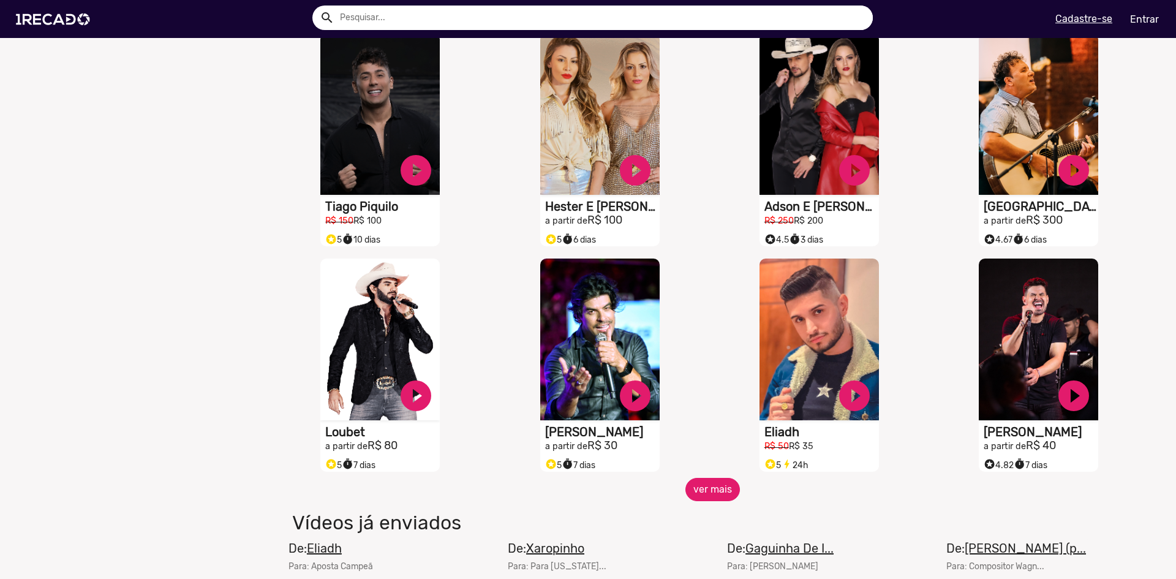
click at [701, 501] on button "ver mais" at bounding box center [712, 489] width 54 height 23
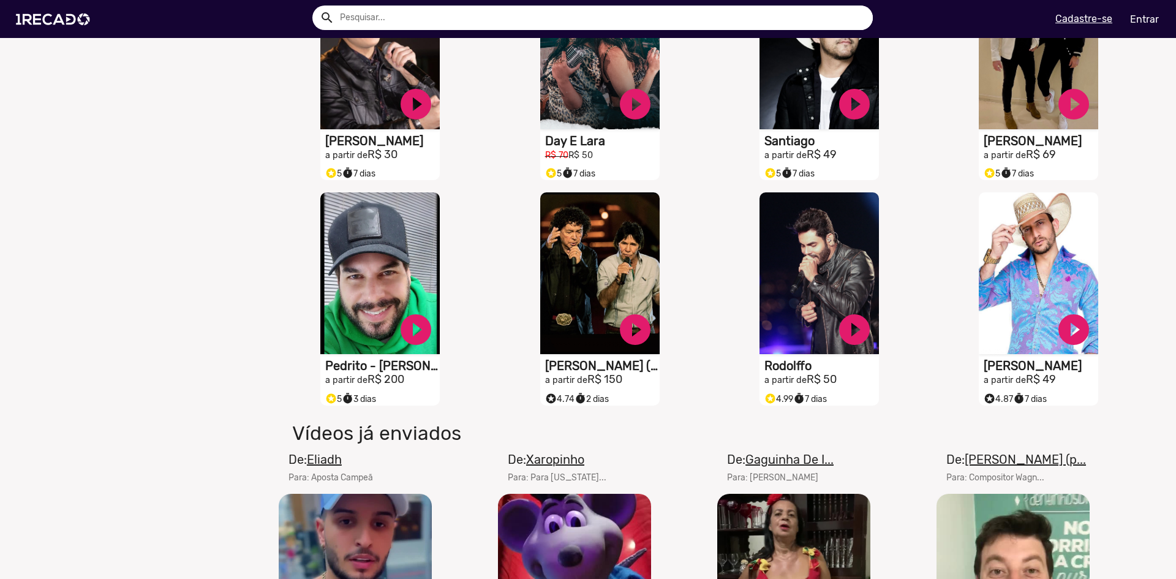
scroll to position [1347, 0]
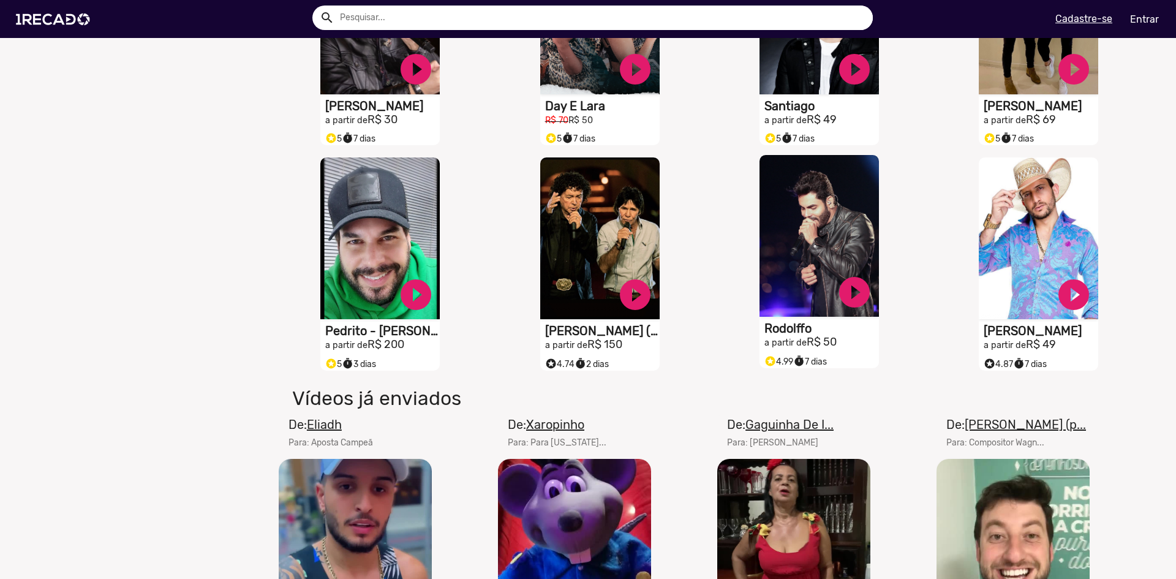
click at [770, 336] on h1 "Rodolffo" at bounding box center [821, 328] width 114 height 15
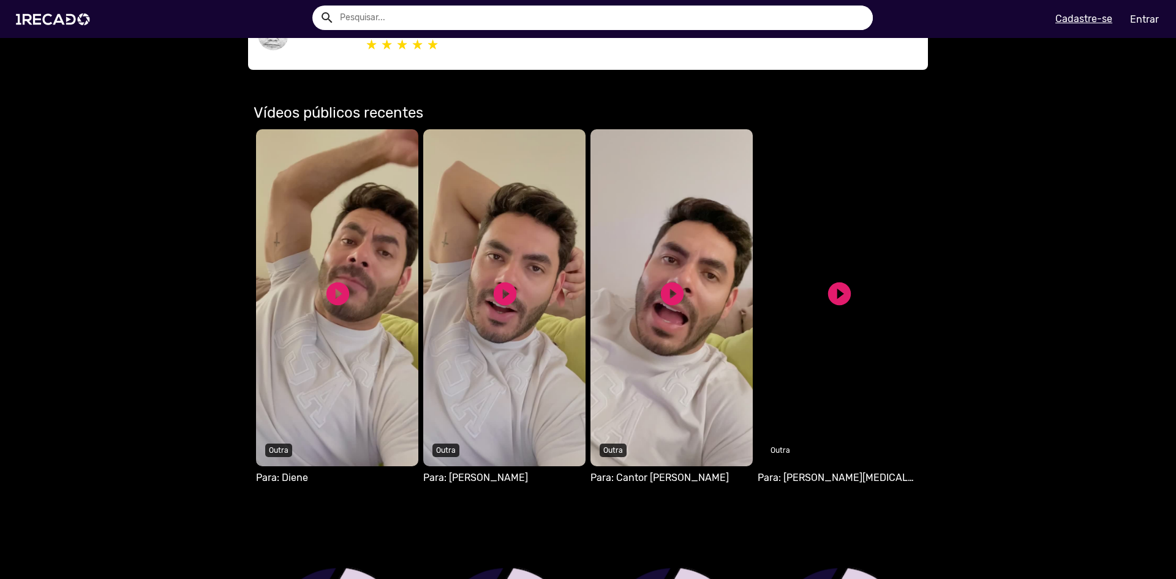
scroll to position [918, 0]
